Goal: Find specific page/section: Find specific page/section

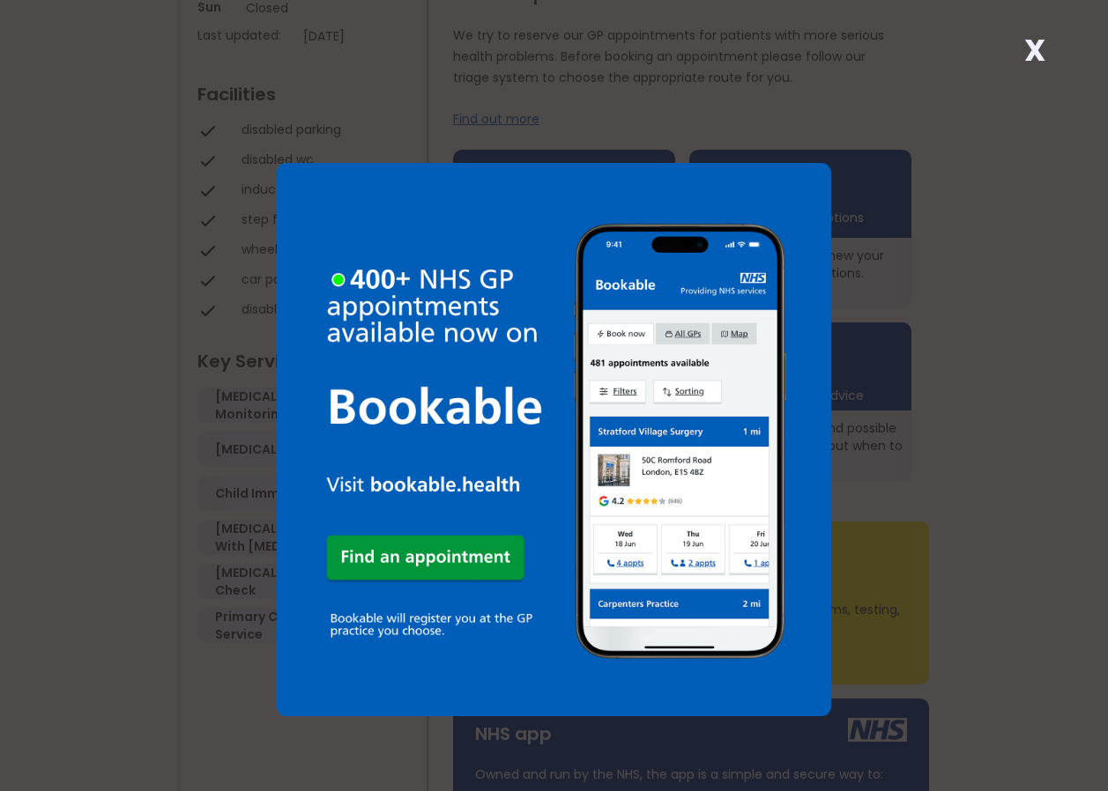
scroll to position [529, 0]
click at [1037, 44] on strong "X" at bounding box center [1034, 50] width 21 height 42
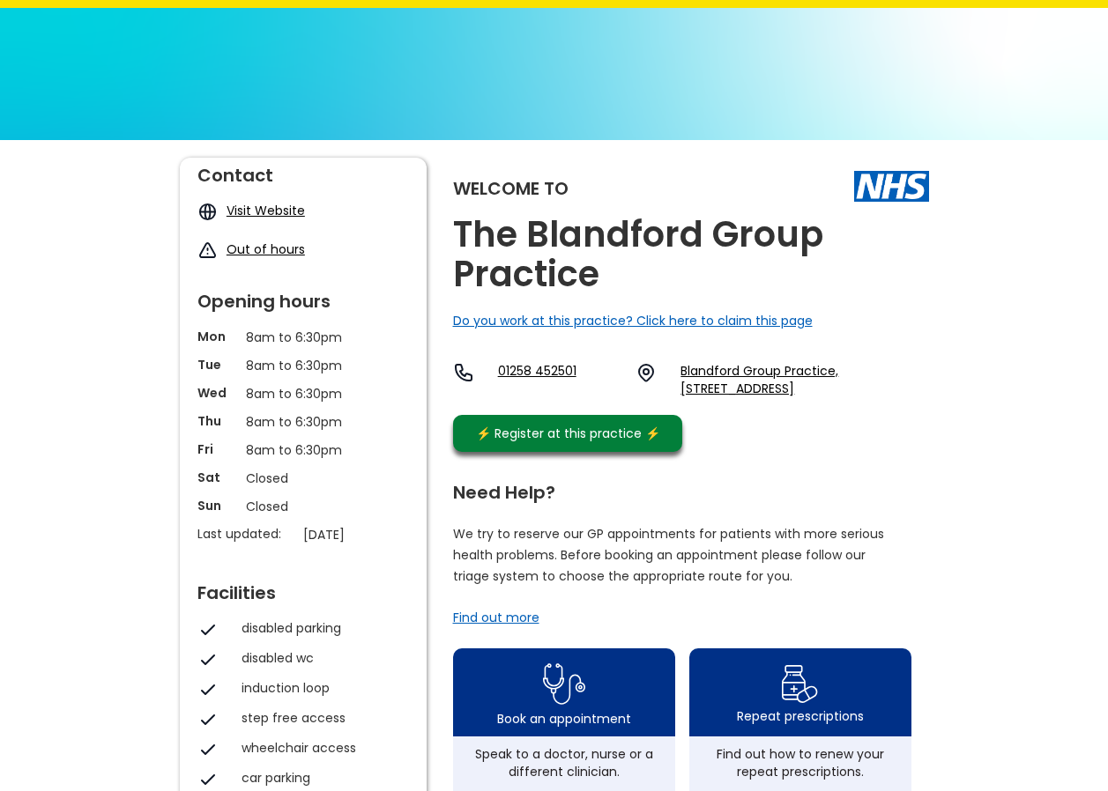
scroll to position [0, 0]
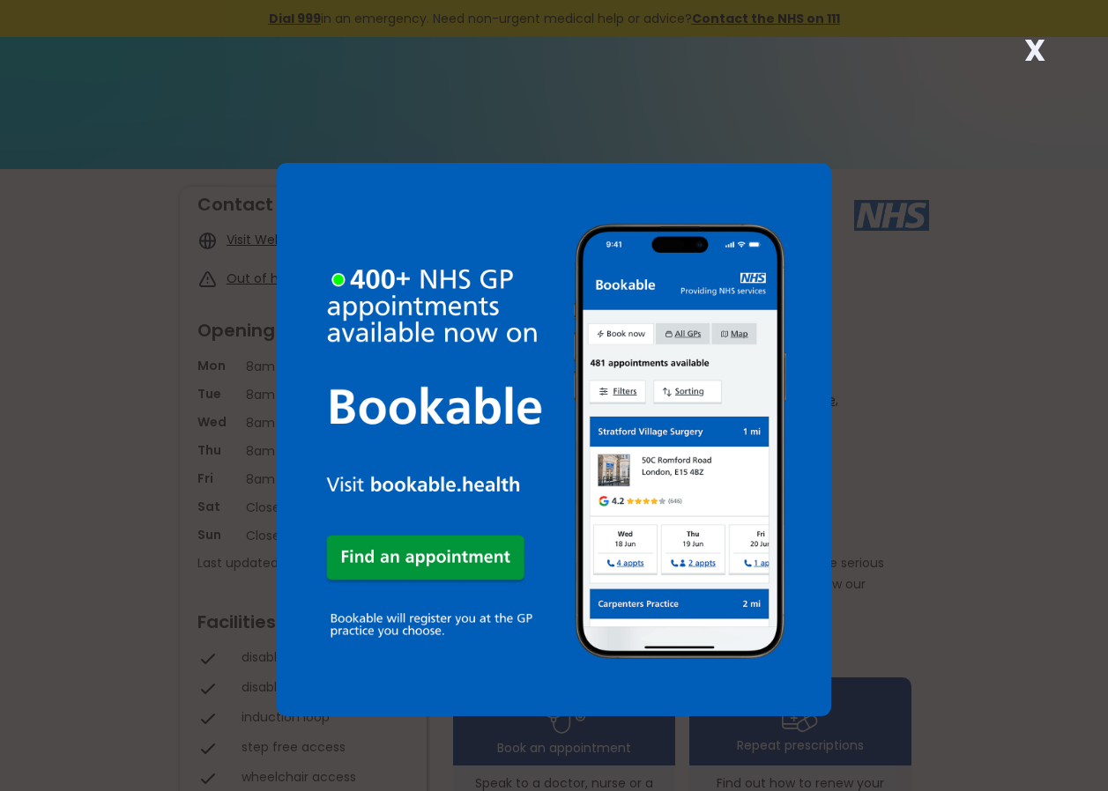
click at [1041, 56] on strong "X" at bounding box center [1034, 50] width 21 height 42
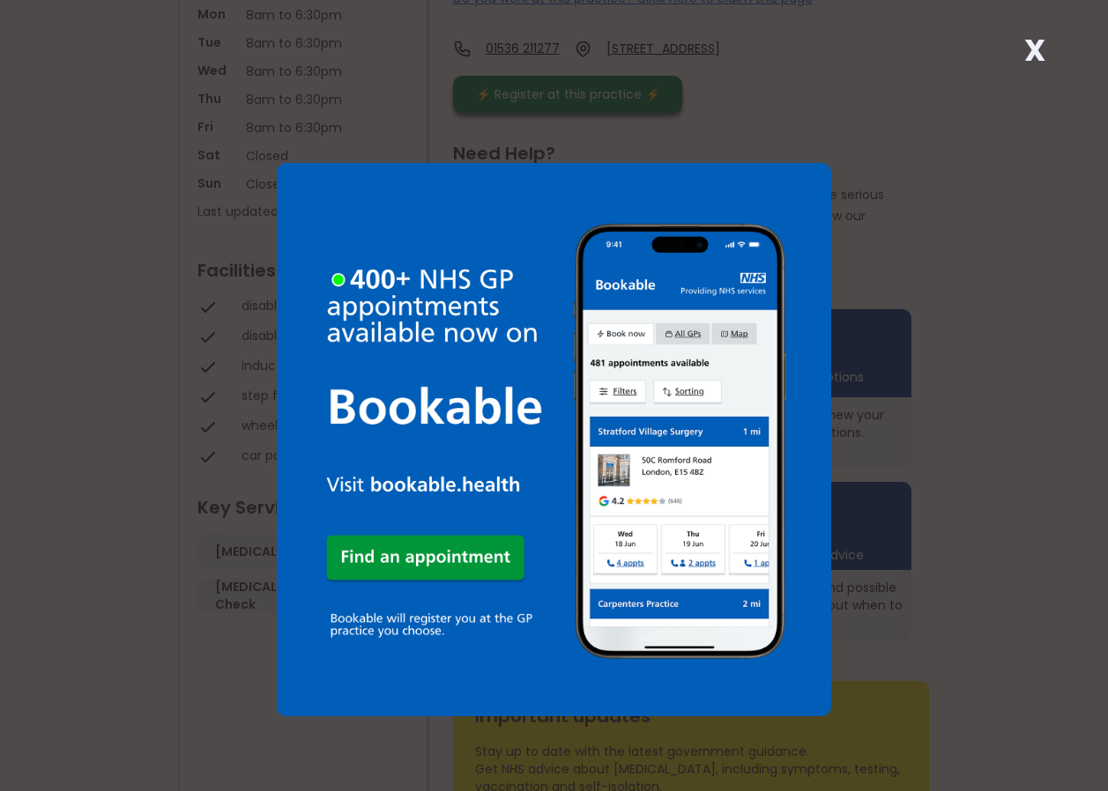
scroll to position [352, 0]
click at [1035, 40] on strong "X" at bounding box center [1034, 50] width 21 height 42
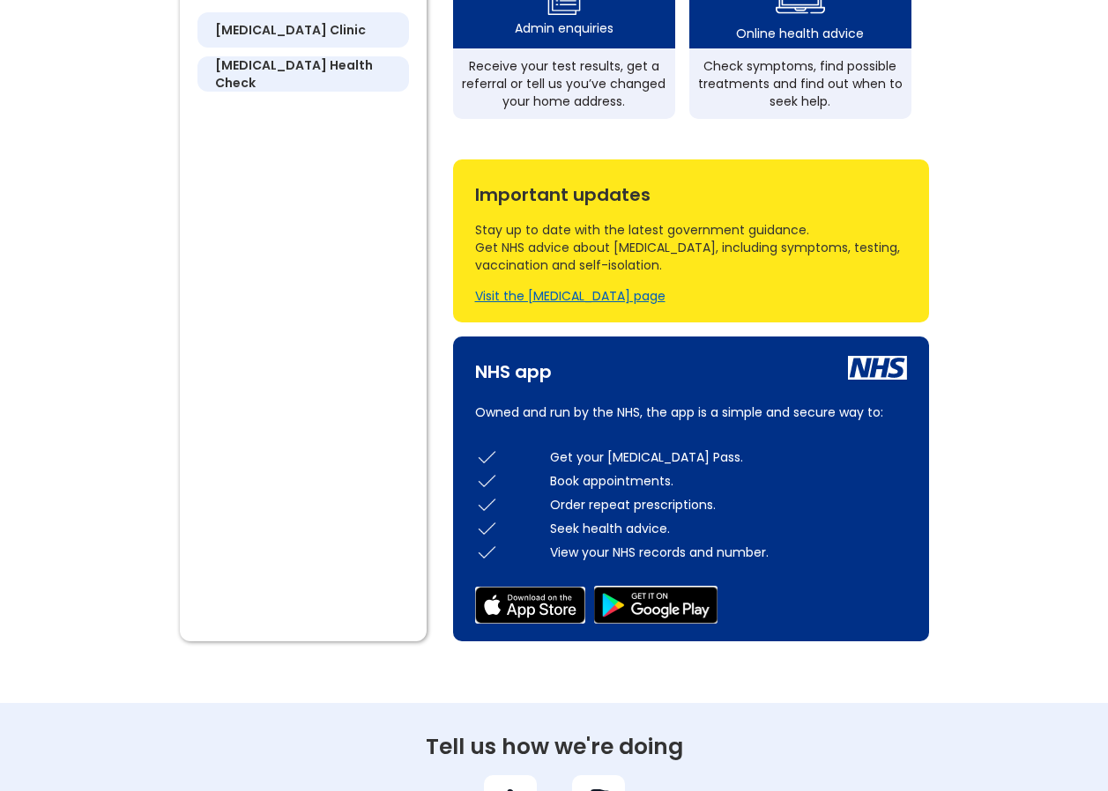
scroll to position [881, 0]
